Goal: Transaction & Acquisition: Purchase product/service

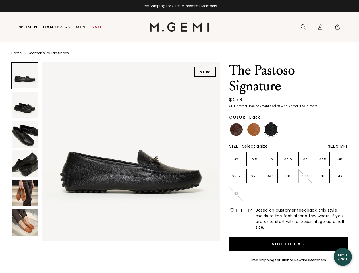
click at [180, 6] on div "Free Shipping for Cliente Rewards Members" at bounding box center [179, 6] width 359 height 5
click at [304, 27] on icon at bounding box center [304, 27] width 6 height 6
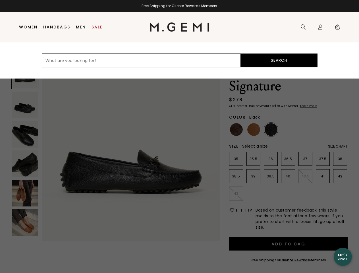
click at [321, 27] on div "Icons/20x20/profile@2x Sign In Orders Rewards Refer a Friend Address Book Call …" at bounding box center [320, 27] width 11 height 30
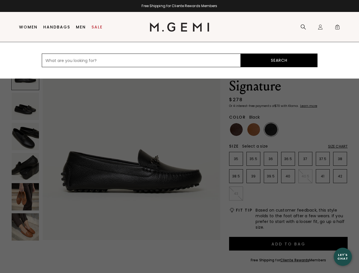
click at [338, 27] on span "0" at bounding box center [338, 28] width 6 height 6
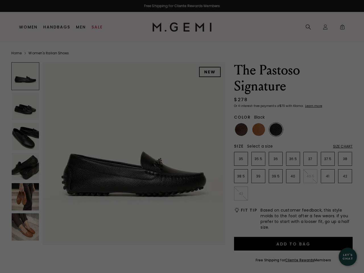
click at [116, 150] on div "Free Shipping for Cliente Rewards Members Icons/20x20/hamburger@2x Women Shop A…" at bounding box center [182, 136] width 364 height 273
click at [25, 76] on div at bounding box center [25, 76] width 28 height 28
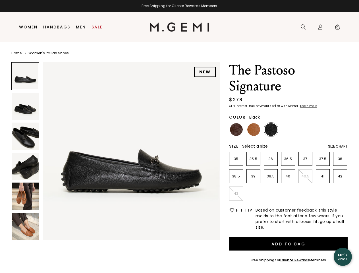
click at [25, 105] on img at bounding box center [25, 106] width 27 height 27
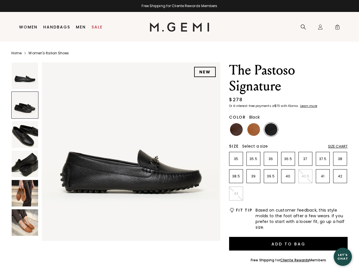
click at [25, 134] on img at bounding box center [25, 134] width 26 height 26
click at [25, 164] on img at bounding box center [25, 164] width 26 height 26
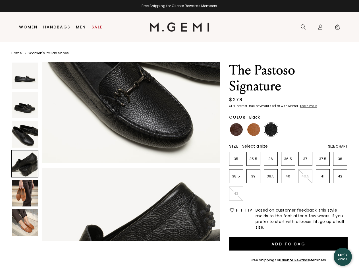
scroll to position [539, 0]
